Goal: Transaction & Acquisition: Purchase product/service

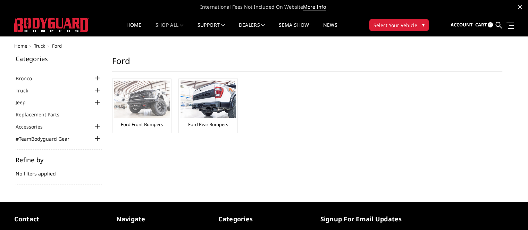
click at [142, 113] on img at bounding box center [142, 99] width 56 height 37
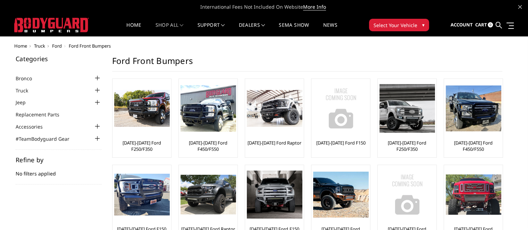
click at [99, 92] on div at bounding box center [97, 90] width 8 height 8
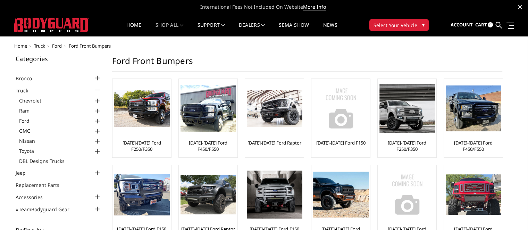
click at [291, 54] on div "Home Truck Ford Ford Front Bumpers Categories Bronco 2021-2025 Bronco Front 202…" at bounding box center [264, 193] width 500 height 300
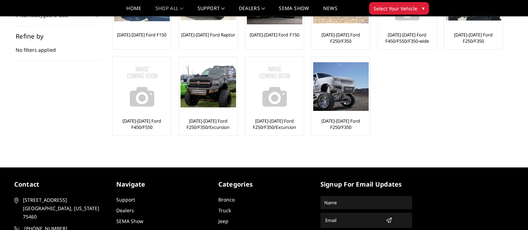
scroll to position [104, 0]
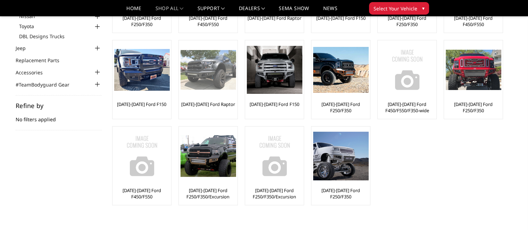
click at [206, 67] on img at bounding box center [209, 70] width 56 height 40
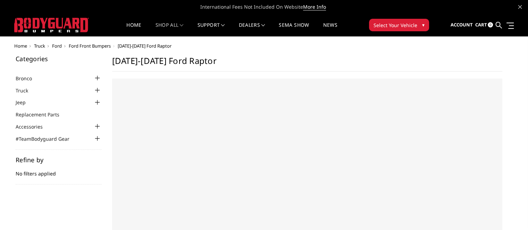
select select "US"
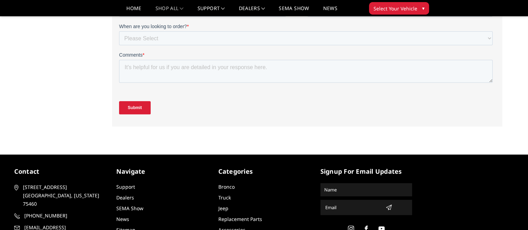
scroll to position [278, 0]
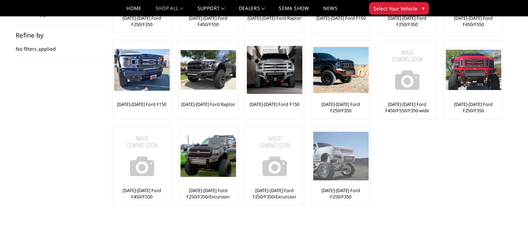
click at [345, 157] on img at bounding box center [341, 156] width 56 height 48
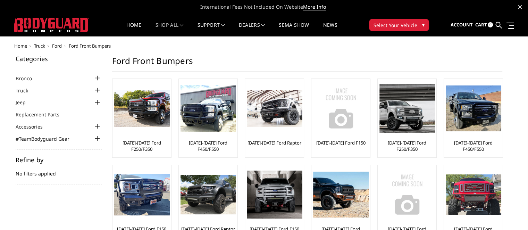
click at [423, 23] on span "▾" at bounding box center [423, 24] width 2 height 7
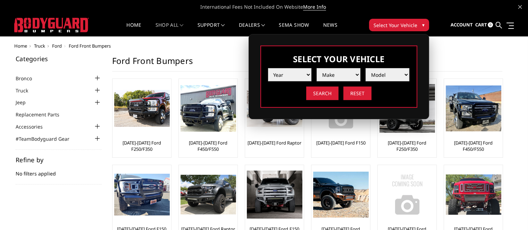
click at [292, 75] on select "Year 2025 2024 2023 2022 2021 2020 2019 2018 2017 2016 2015 2014 2013 2012 2011…" at bounding box center [290, 74] width 44 height 13
select select "yr_2025"
click at [268, 68] on select "Year 2025 2024 2023 2022 2021 2020 2019 2018 2017 2016 2015 2014 2013 2012 2011…" at bounding box center [290, 74] width 44 height 13
click at [335, 77] on select "Make Chevrolet Ford GMC Ram Toyota" at bounding box center [339, 74] width 44 height 13
select select "mk_ford"
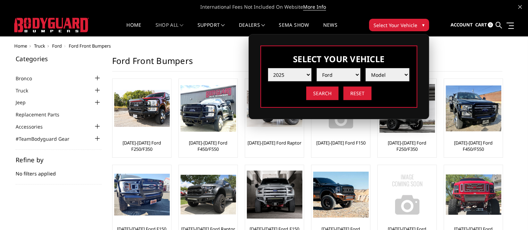
click at [317, 68] on select "Make Chevrolet Ford GMC Ram Toyota" at bounding box center [339, 74] width 44 height 13
click at [386, 77] on select "Model F150 F150 Raptor F250 / F350 F450 F550" at bounding box center [388, 74] width 44 height 13
select select "md_f450"
click at [366, 68] on select "Model F150 F150 Raptor F250 / F350 F450 F550" at bounding box center [388, 74] width 44 height 13
click at [318, 92] on input "Search" at bounding box center [322, 93] width 32 height 14
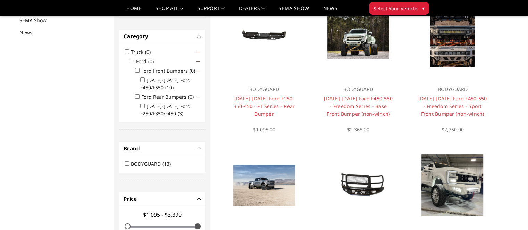
scroll to position [90, 0]
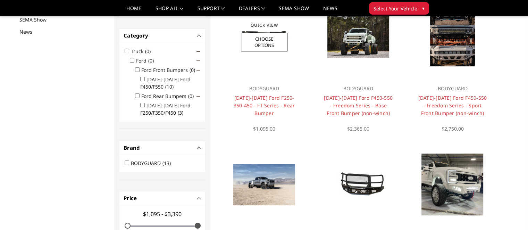
click at [267, 75] on div at bounding box center [264, 36] width 84 height 84
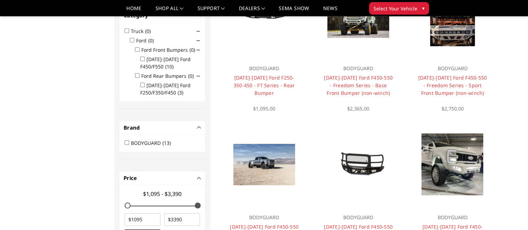
scroll to position [104, 0]
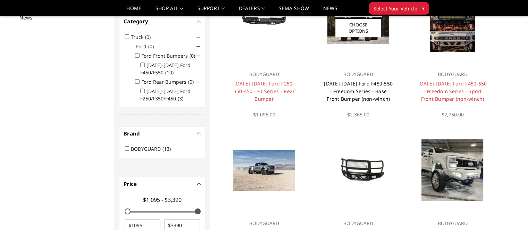
click at [362, 89] on link "[DATE]-[DATE] Ford F450-550 - Freedom Series - Base Front Bumper (non-winch)" at bounding box center [358, 91] width 69 height 22
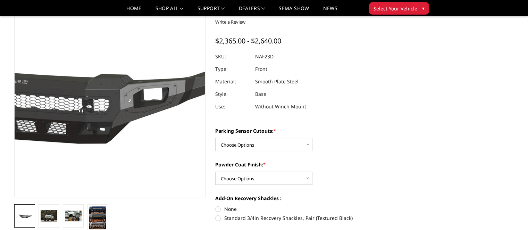
scroll to position [69, 0]
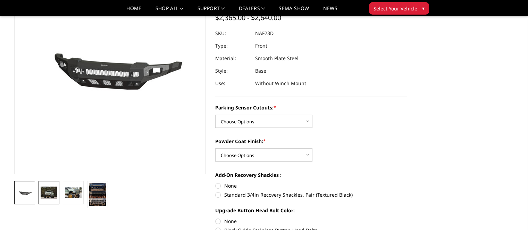
click at [54, 194] on img at bounding box center [49, 193] width 17 height 12
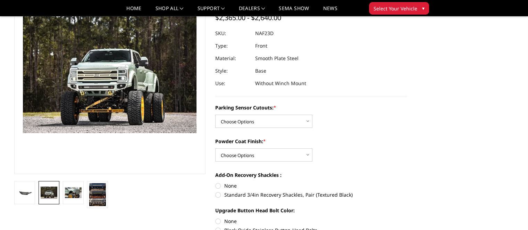
scroll to position [47, 0]
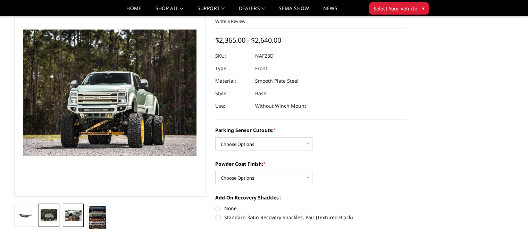
click at [78, 213] on img at bounding box center [73, 215] width 17 height 11
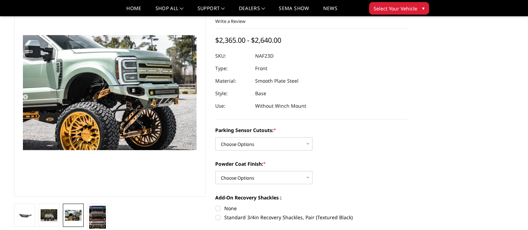
scroll to position [52, 0]
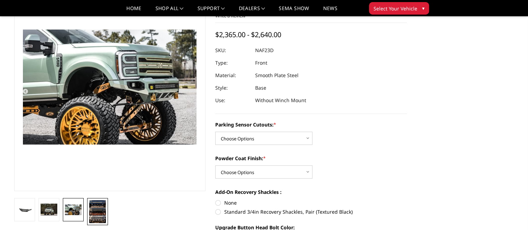
click at [102, 213] on img at bounding box center [97, 211] width 17 height 23
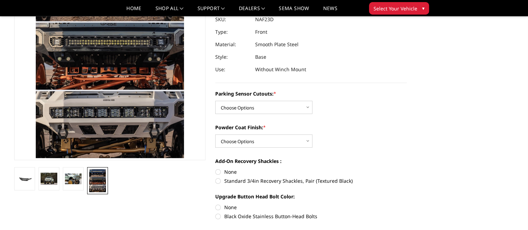
scroll to position [112, 0]
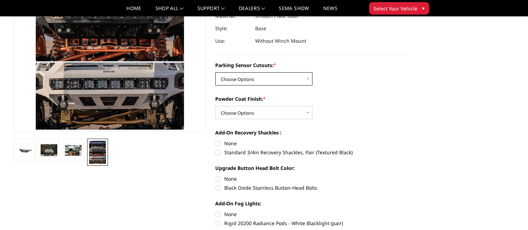
click at [307, 78] on select "Choose Options No - Without Parking Sensor Cutouts Yes - With Parking Sensor Cu…" at bounding box center [263, 78] width 97 height 13
select select "2567"
click at [215, 72] on select "Choose Options No - Without Parking Sensor Cutouts Yes - With Parking Sensor Cu…" at bounding box center [263, 78] width 97 height 13
click at [308, 113] on select "Choose Options Bare Metal Textured Black Powder Coat" at bounding box center [263, 112] width 97 height 13
select select "2569"
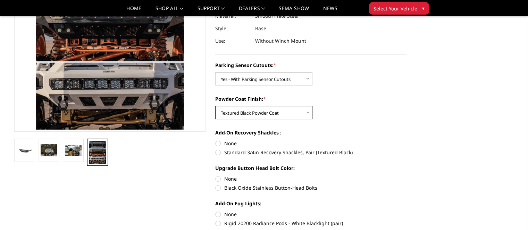
click at [215, 106] on select "Choose Options Bare Metal Textured Black Powder Coat" at bounding box center [263, 112] width 97 height 13
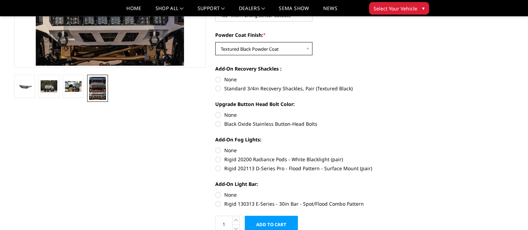
scroll to position [181, 0]
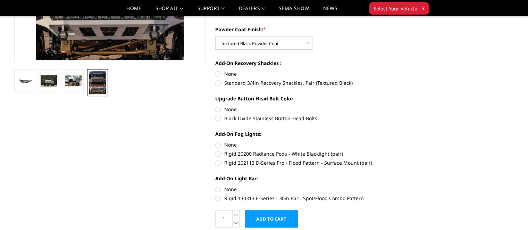
drag, startPoint x: 220, startPoint y: 84, endPoint x: 247, endPoint y: 92, distance: 28.7
click at [220, 84] on label "Standard 3/4in Recovery Shackles, Pair (Textured Black)" at bounding box center [311, 82] width 192 height 7
click at [407, 71] on input "Standard 3/4in Recovery Shackles, Pair (Textured Black)" at bounding box center [407, 70] width 0 height 0
radio input "true"
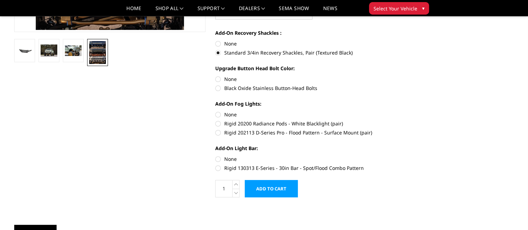
scroll to position [216, 0]
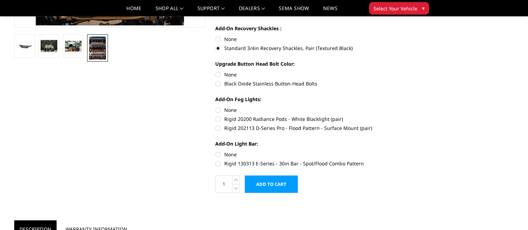
click at [217, 75] on label "None" at bounding box center [311, 74] width 192 height 7
click at [216, 71] on input "None" at bounding box center [215, 71] width 0 height 0
radio input "true"
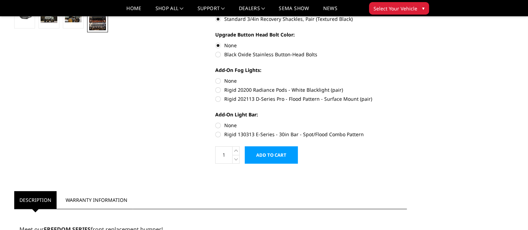
scroll to position [251, 0]
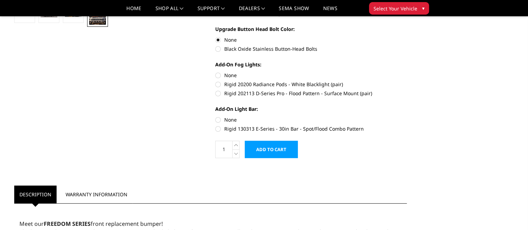
click at [218, 93] on label "Rigid 202113 D-Series Pro - Flood Pattern - Surface Mount (pair)" at bounding box center [311, 93] width 192 height 7
click at [407, 81] on input "Rigid 202113 D-Series Pro - Flood Pattern - Surface Mount (pair)" at bounding box center [407, 81] width 0 height 0
radio input "true"
click at [219, 130] on label "Rigid 130313 E-Series - 30in Bar - Spot/Flood Combo Pattern" at bounding box center [311, 128] width 192 height 7
click at [407, 116] on input "Rigid 130313 E-Series - 30in Bar - Spot/Flood Combo Pattern" at bounding box center [407, 116] width 0 height 0
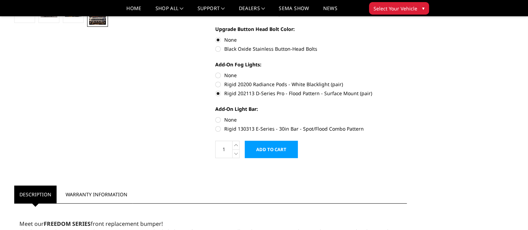
radio input "true"
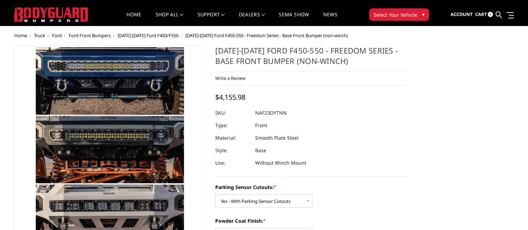
scroll to position [0, 0]
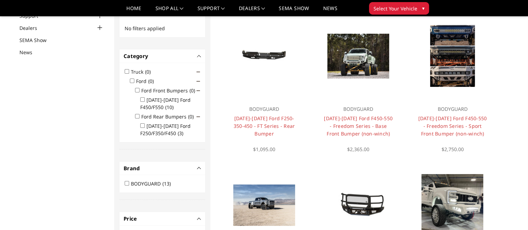
scroll to position [69, 0]
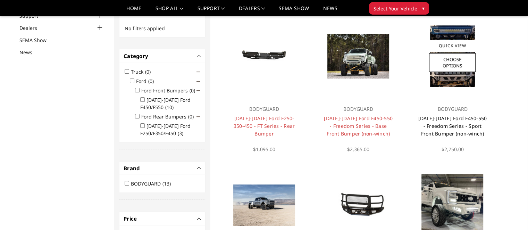
click at [448, 129] on link "[DATE]-[DATE] Ford F450-550 - Freedom Series - Sport Front Bumper (non-winch)" at bounding box center [453, 126] width 69 height 22
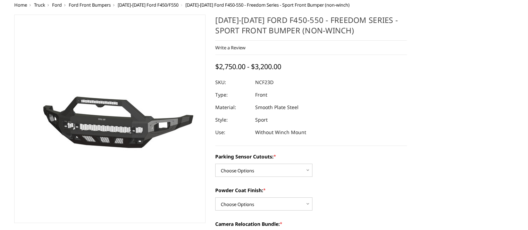
scroll to position [69, 0]
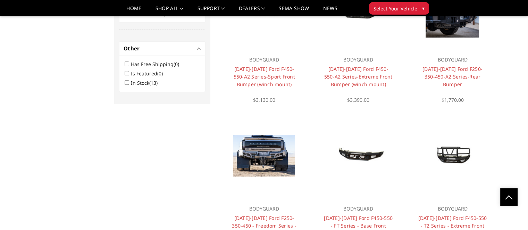
scroll to position [174, 0]
